Goal: Task Accomplishment & Management: Use online tool/utility

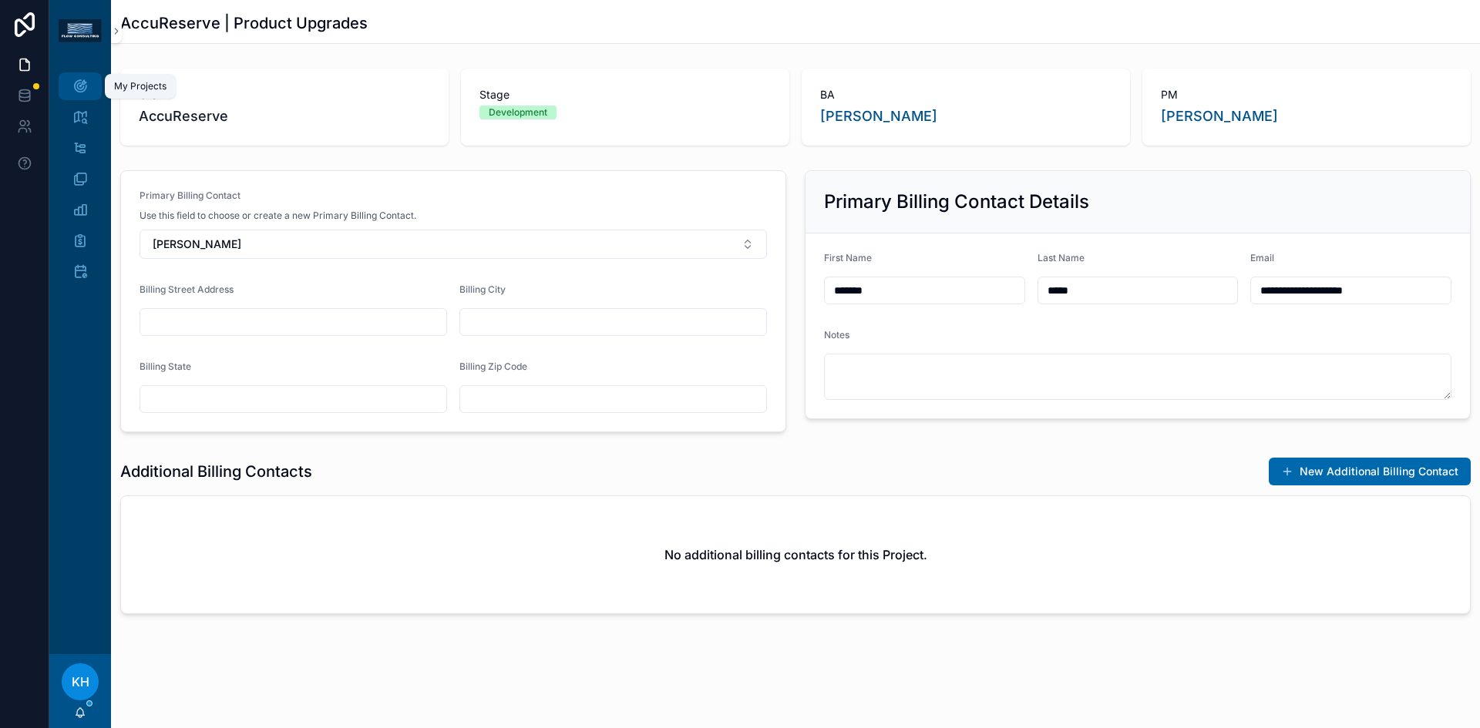
click at [79, 84] on icon "scrollable content" at bounding box center [79, 86] width 15 height 15
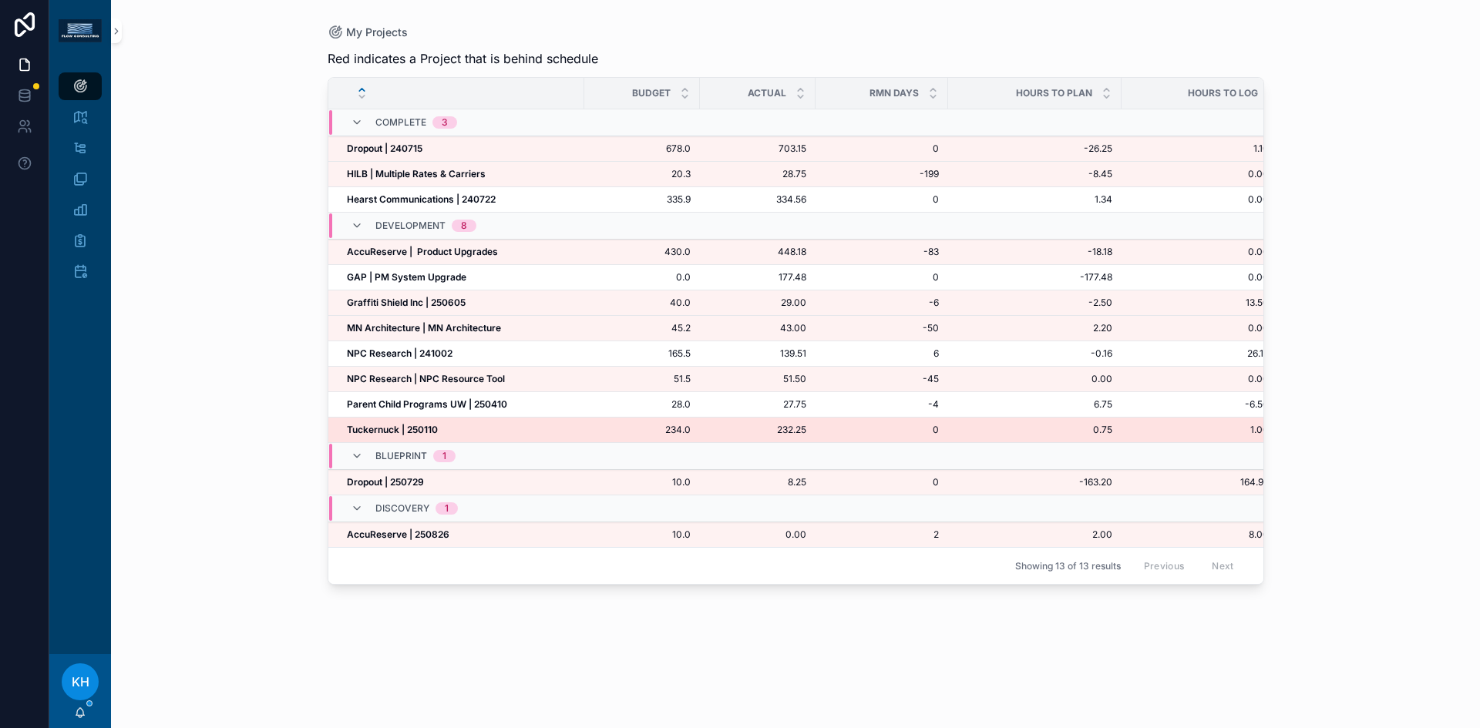
click at [371, 429] on strong "Tuckernuck | 250110" at bounding box center [392, 430] width 91 height 12
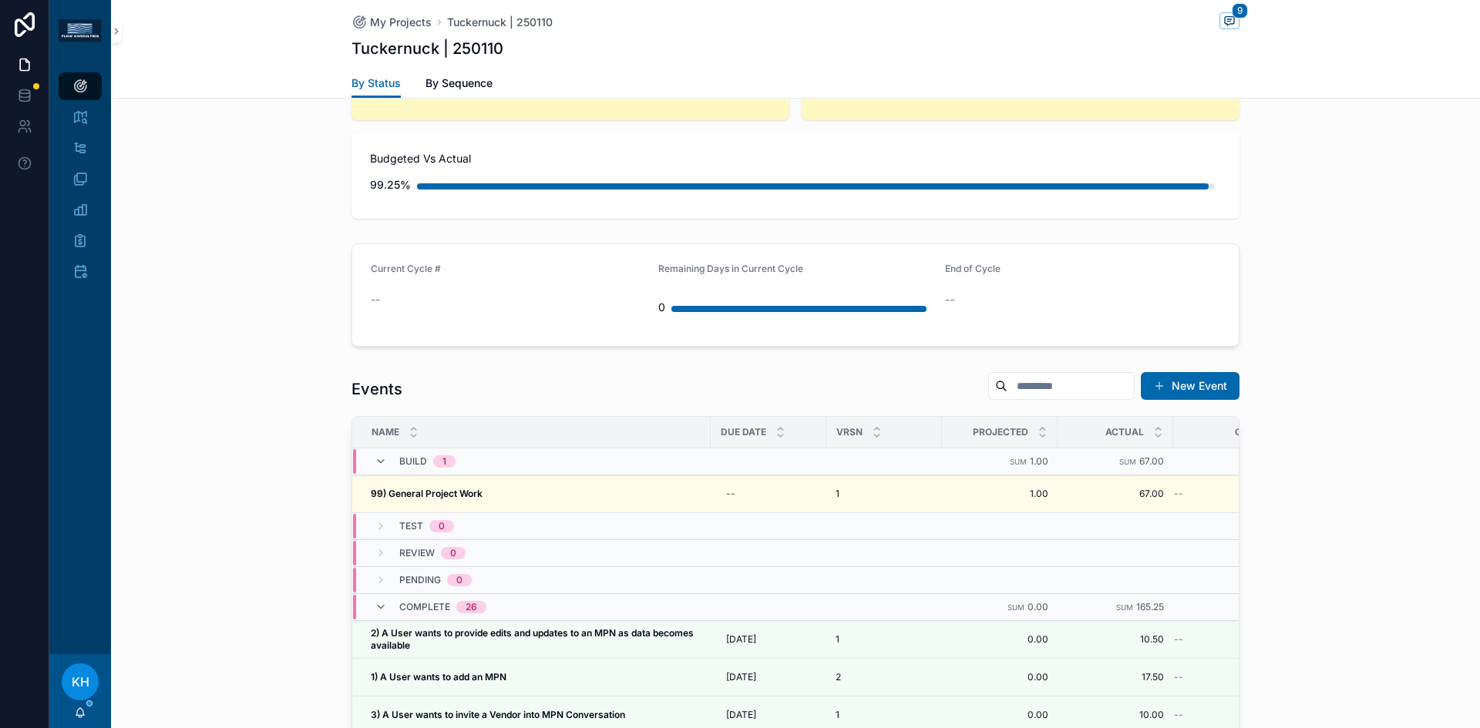
scroll to position [1346, 0]
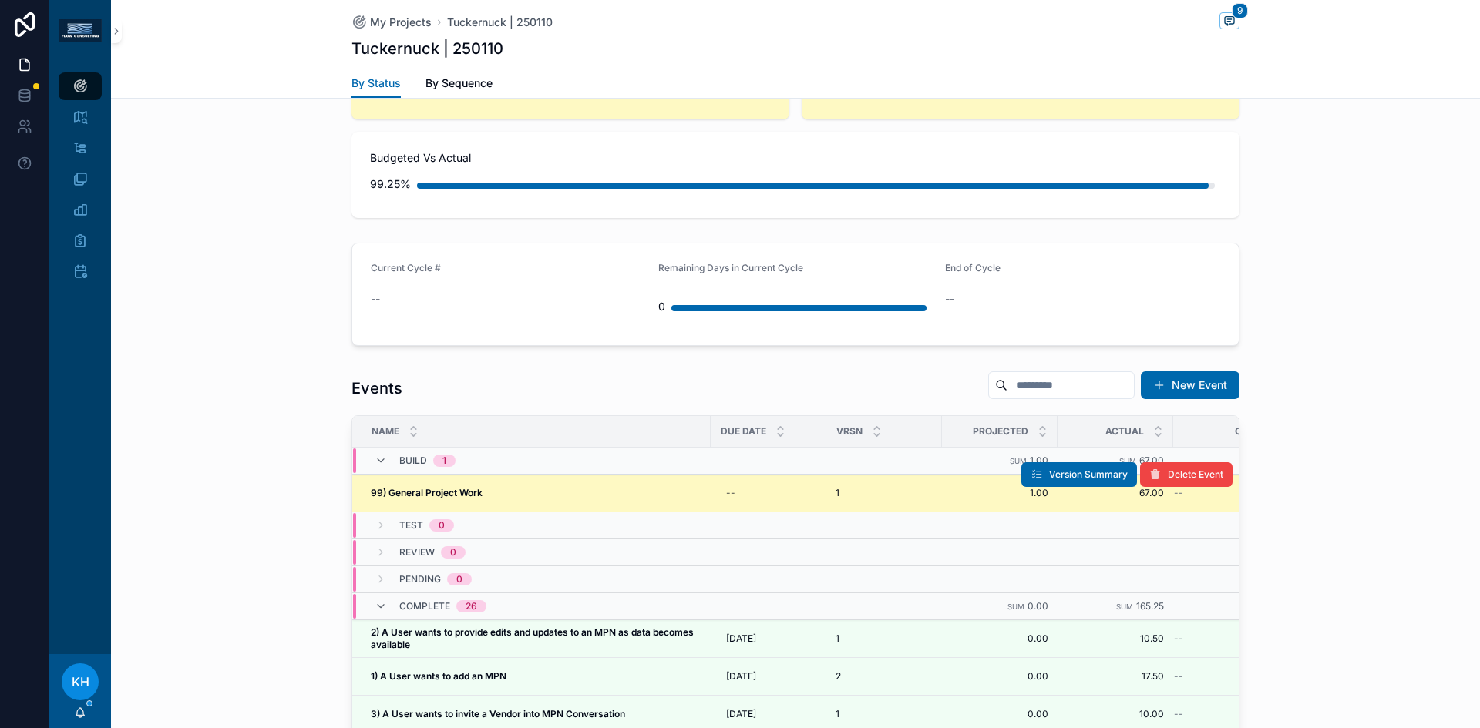
click at [438, 487] on strong "99) General Project Work" at bounding box center [427, 493] width 112 height 12
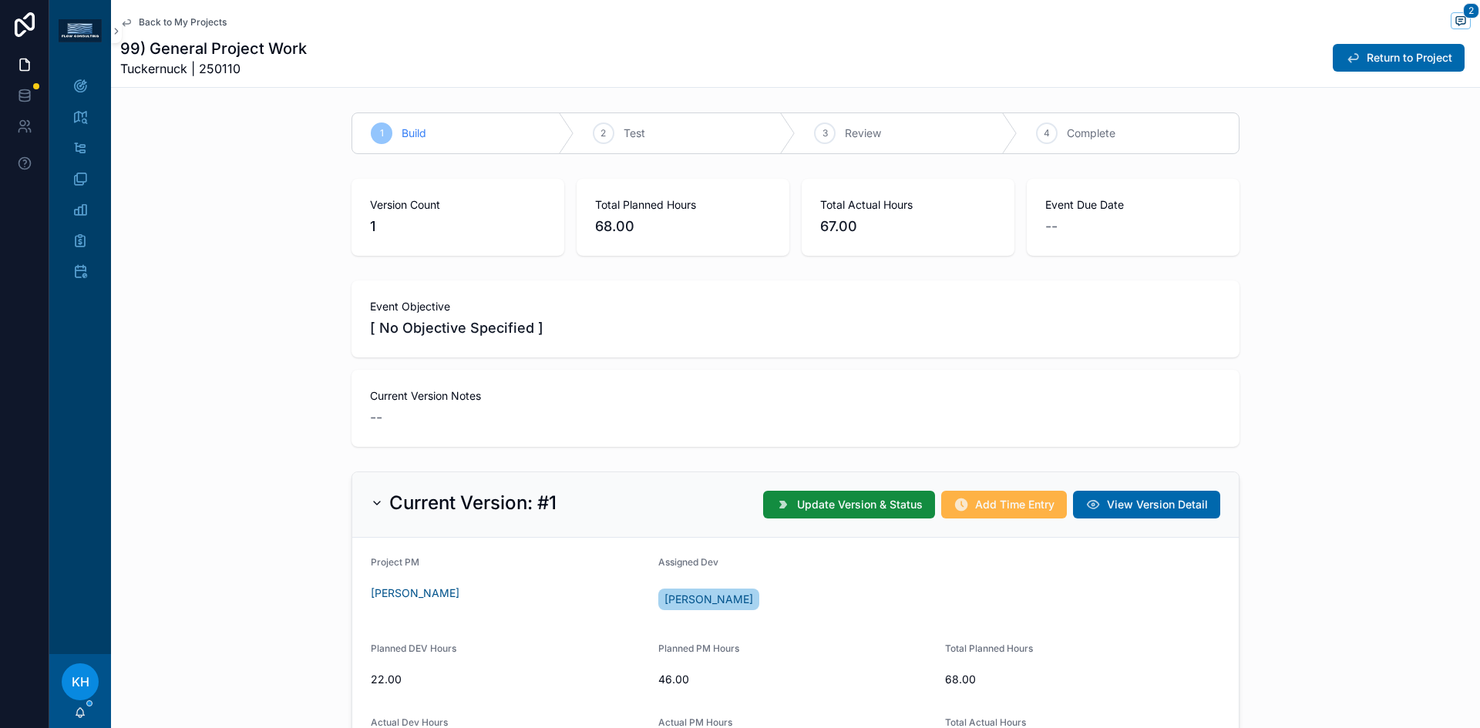
click at [990, 507] on span "Add Time Entry" at bounding box center [1014, 504] width 79 height 15
